Goal: Task Accomplishment & Management: Manage account settings

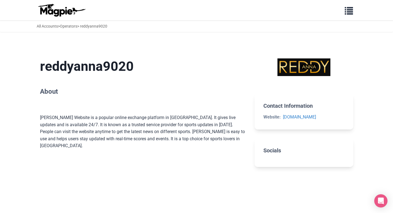
click at [346, 17] on div "Problems we solve Products Content Management and Distribution Magpie for Resel…" at bounding box center [196, 10] width 331 height 16
click at [351, 13] on span "button" at bounding box center [349, 10] width 8 height 8
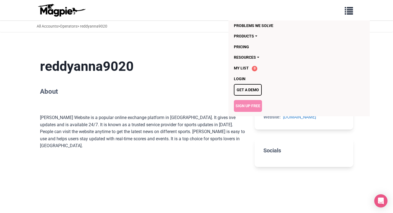
click at [251, 105] on link "Sign Up Free" at bounding box center [248, 106] width 28 height 12
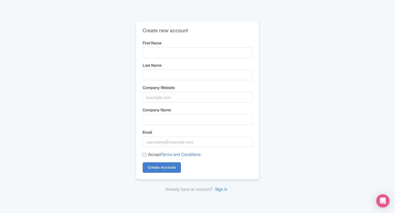
click at [170, 43] on label "First Name" at bounding box center [198, 43] width 110 height 6
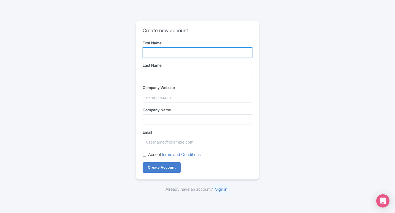
click at [170, 47] on input "First Name" at bounding box center [198, 52] width 110 height 10
click at [174, 51] on input "First Name" at bounding box center [198, 52] width 110 height 10
type input "Ambani"
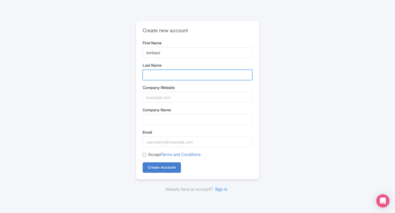
type input "book"
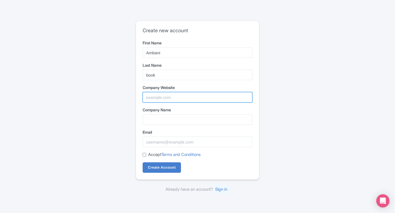
type input "Ambani Book"
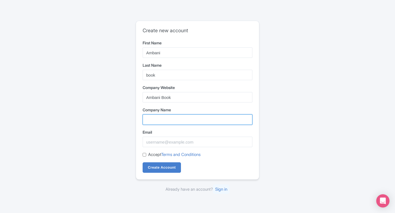
type input "Ambani Book"
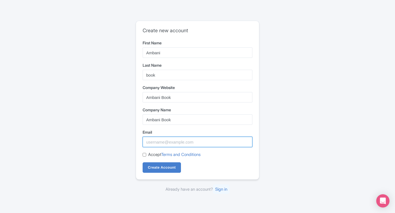
type input "Ambanibook249@gmail.com"
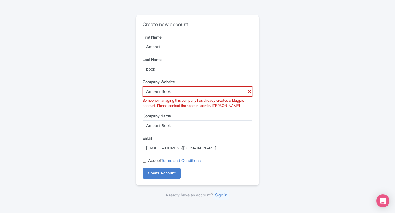
click at [181, 94] on input "Ambani Book" at bounding box center [198, 91] width 110 height 10
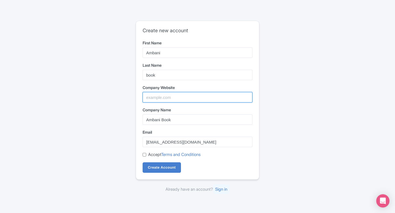
click at [183, 98] on input "Company Website" at bounding box center [198, 97] width 110 height 10
type input "https://ambanibook-id.in/"
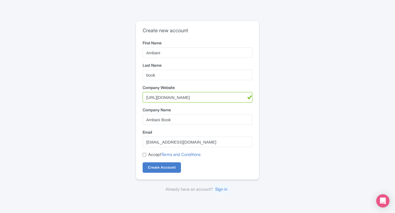
click at [144, 156] on input "Accept Terms and Conditions" at bounding box center [145, 155] width 4 height 4
checkbox input "true"
click at [159, 169] on input "Create Account" at bounding box center [162, 168] width 38 height 10
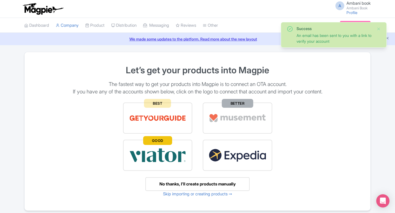
click at [354, 7] on small "Ambani Book" at bounding box center [359, 8] width 24 height 4
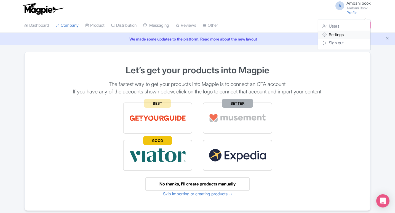
click at [344, 35] on link "Settings" at bounding box center [344, 35] width 52 height 9
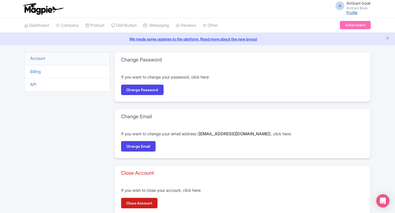
click at [351, 12] on link "Profile" at bounding box center [352, 12] width 11 height 5
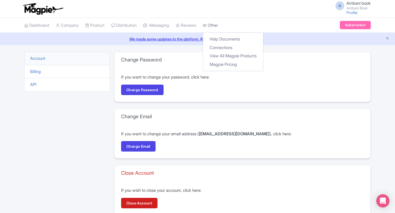
click at [207, 25] on icon at bounding box center [205, 25] width 4 height 4
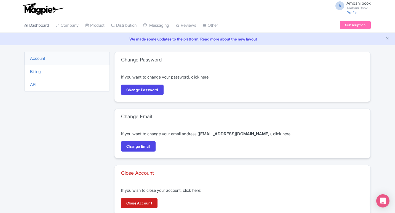
click at [35, 27] on link "Dashboard" at bounding box center [36, 25] width 25 height 15
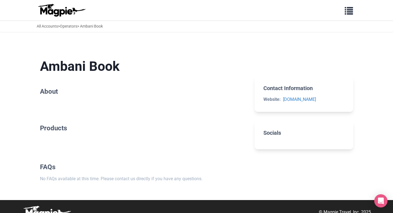
click at [60, 127] on h2 "Products" at bounding box center [143, 129] width 206 height 8
click at [351, 11] on span "button" at bounding box center [349, 10] width 8 height 8
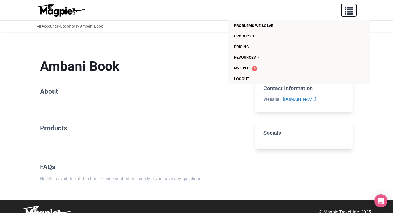
click at [351, 11] on span "button" at bounding box center [349, 10] width 8 height 8
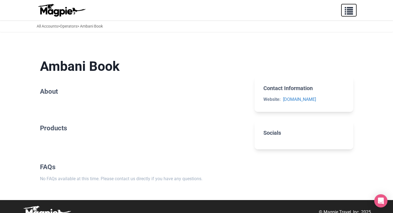
click at [351, 11] on span "button" at bounding box center [349, 10] width 8 height 8
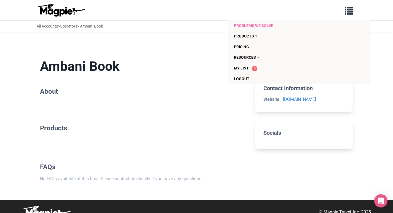
click at [263, 25] on link "Problems we solve" at bounding box center [288, 25] width 108 height 10
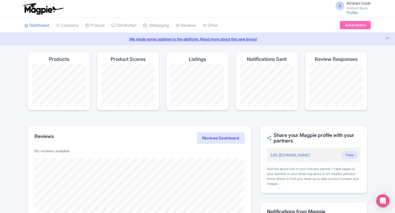
click at [347, 5] on span "Ambani book" at bounding box center [359, 3] width 24 height 5
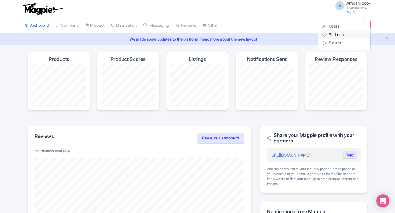
click at [337, 35] on link "Settings" at bounding box center [344, 35] width 52 height 9
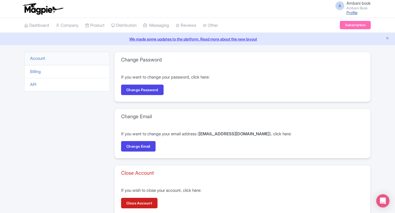
click at [353, 15] on link "Profile" at bounding box center [352, 12] width 11 height 5
